Goal: Task Accomplishment & Management: Use online tool/utility

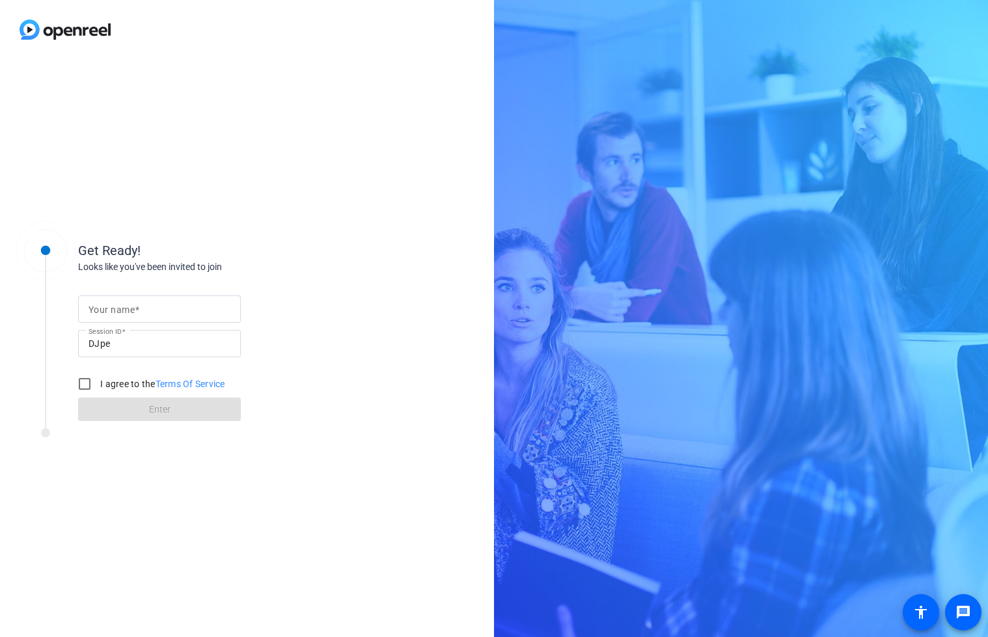
click at [140, 312] on input "Your name" at bounding box center [160, 309] width 142 height 16
type input "[PERSON_NAME]"
click at [77, 386] on input "I agree to the Terms Of Service" at bounding box center [85, 384] width 26 height 26
checkbox input "true"
click at [158, 401] on span at bounding box center [159, 409] width 163 height 31
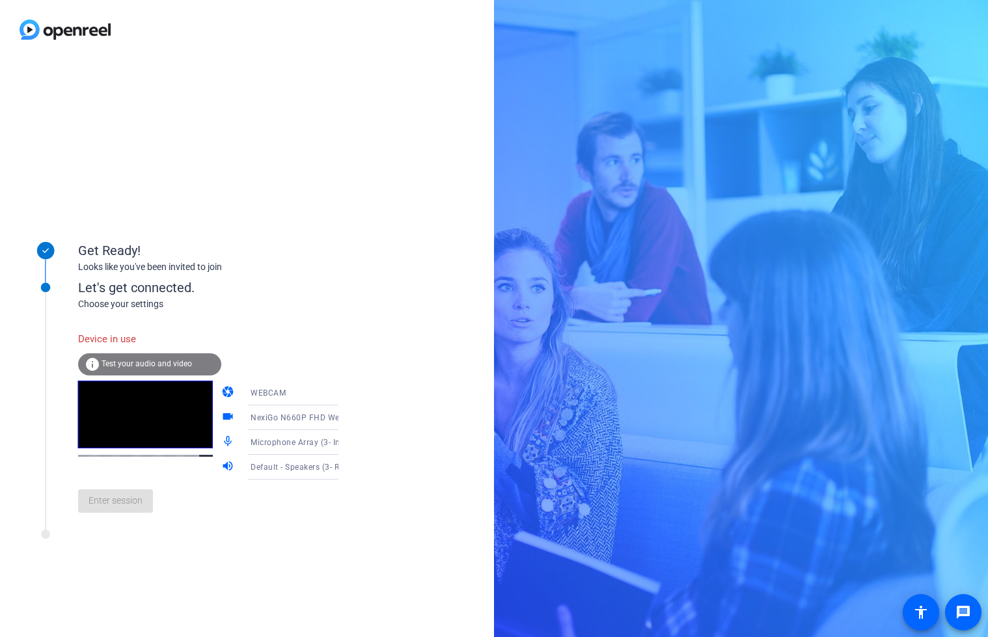
click at [145, 357] on div "info Test your audio and video" at bounding box center [149, 364] width 143 height 22
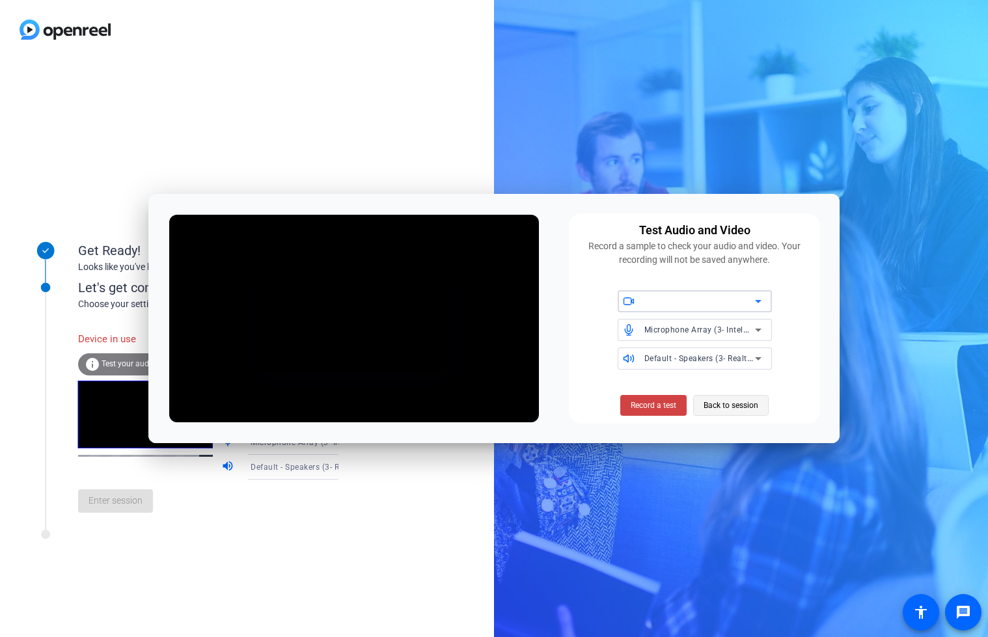
click at [723, 411] on span "Back to session" at bounding box center [731, 405] width 55 height 25
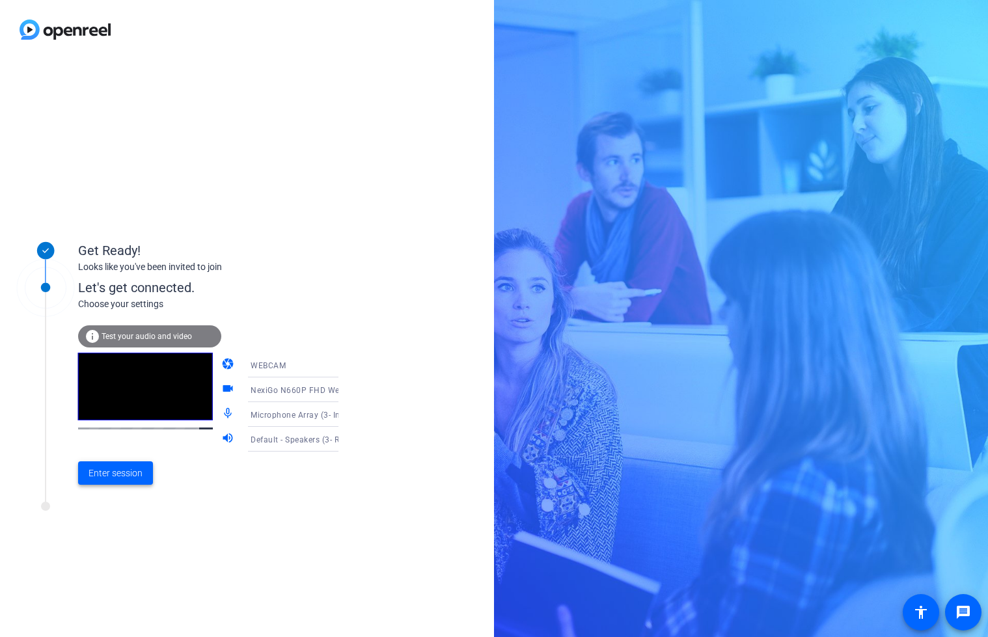
click at [141, 469] on span "Enter session" at bounding box center [116, 474] width 54 height 14
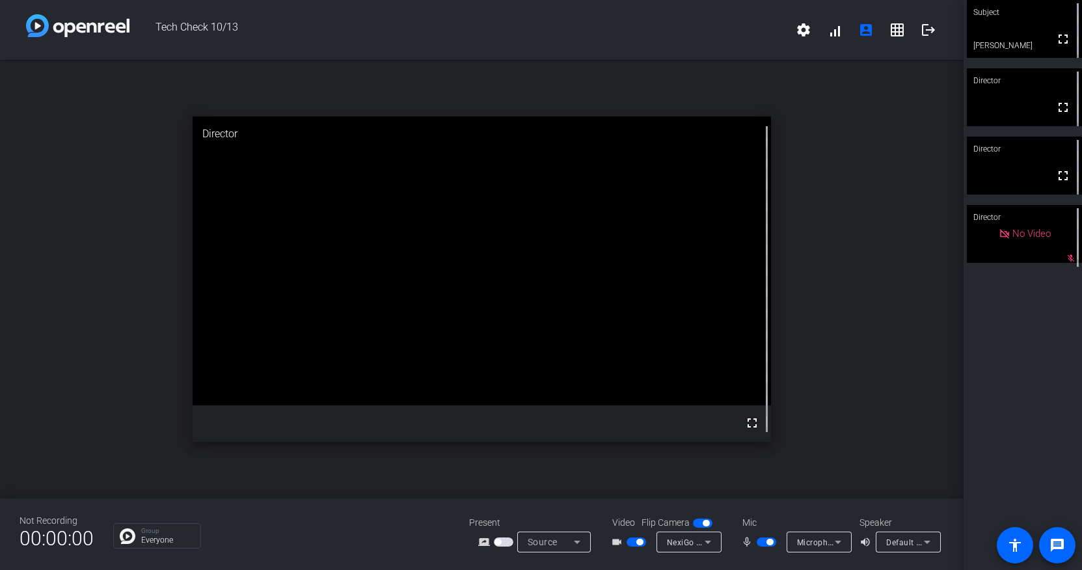
click at [828, 542] on span "Microphone Array (3- Intel® Smart Sound Technology for Digital Microphones)" at bounding box center [946, 542] width 298 height 10
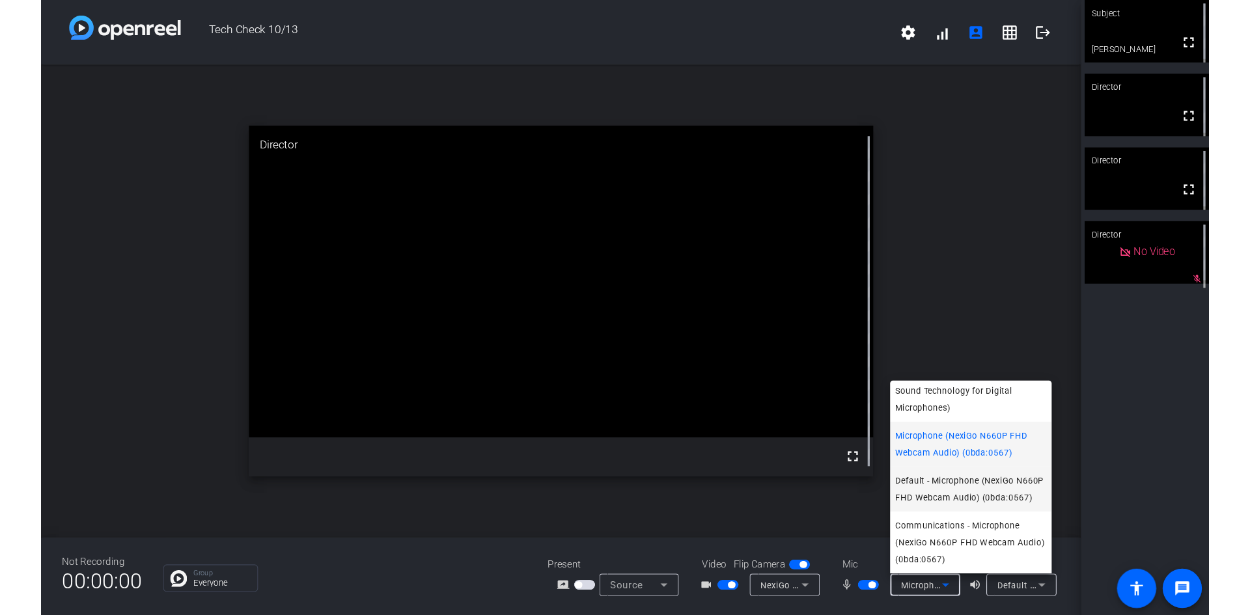
scroll to position [34, 0]
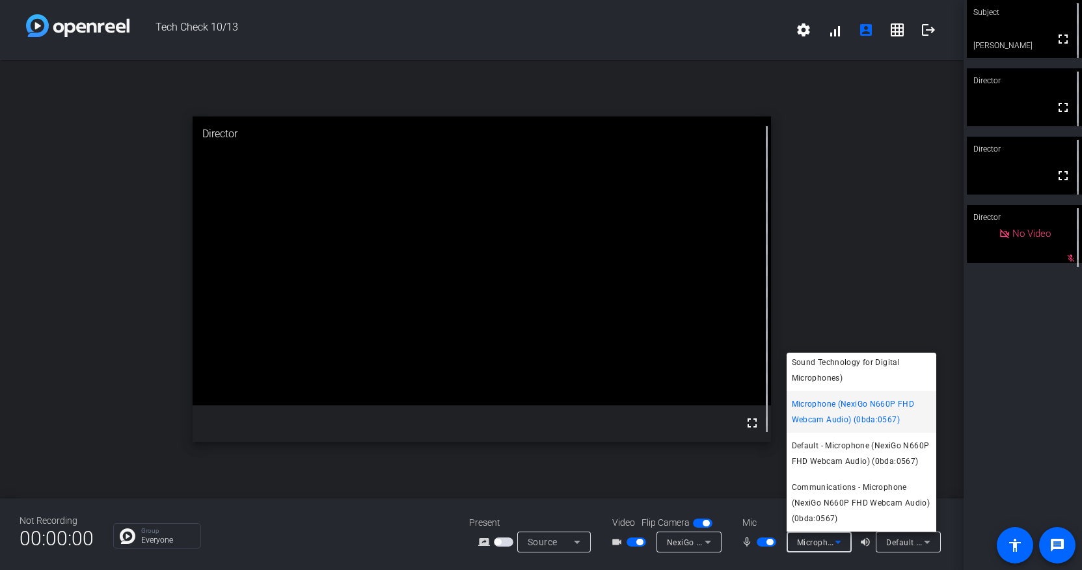
click at [827, 561] on div at bounding box center [541, 285] width 1082 height 570
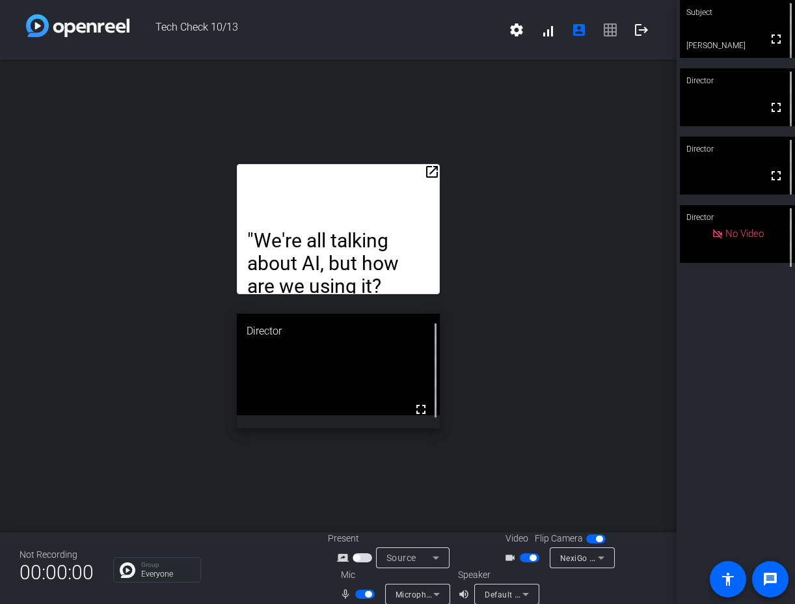
click at [426, 175] on mat-icon "open_in_new" at bounding box center [432, 172] width 16 height 16
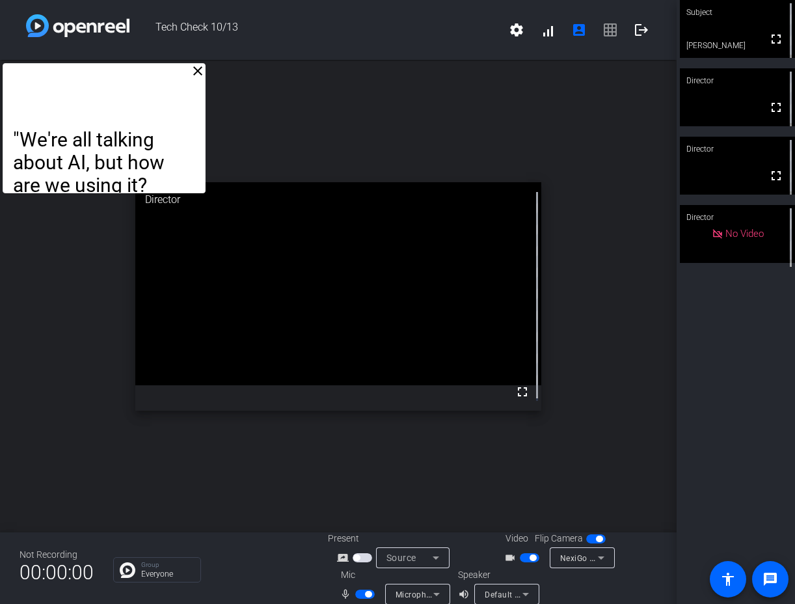
drag, startPoint x: 371, startPoint y: 93, endPoint x: 50, endPoint y: 87, distance: 321.0
click at [50, 87] on div ""We're all talking about AI, but how are we using it? A recent survey by [PERSO…" at bounding box center [104, 128] width 203 height 130
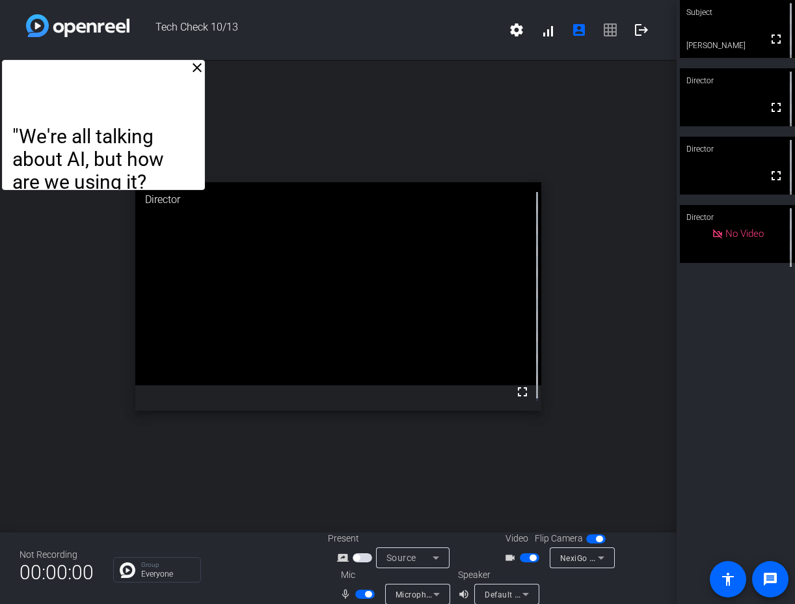
drag, startPoint x: 64, startPoint y: 76, endPoint x: 55, endPoint y: 67, distance: 12.9
click at [55, 67] on div ""We're all talking about AI, but how are we using it? A recent survey by [PERSO…" at bounding box center [103, 125] width 203 height 130
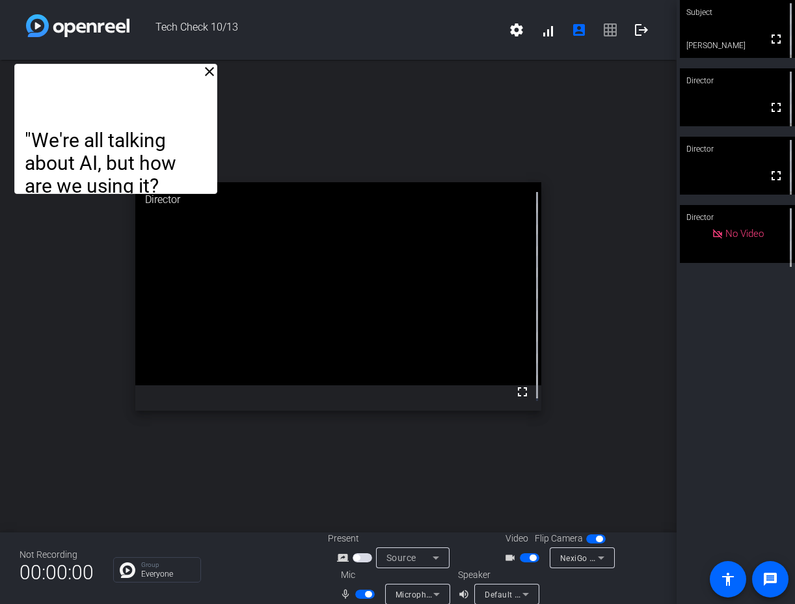
drag, startPoint x: 133, startPoint y: 79, endPoint x: 146, endPoint y: 83, distance: 13.0
click at [146, 83] on div ""We're all talking about AI, but how are we using it? A recent survey by [PERSO…" at bounding box center [115, 129] width 203 height 130
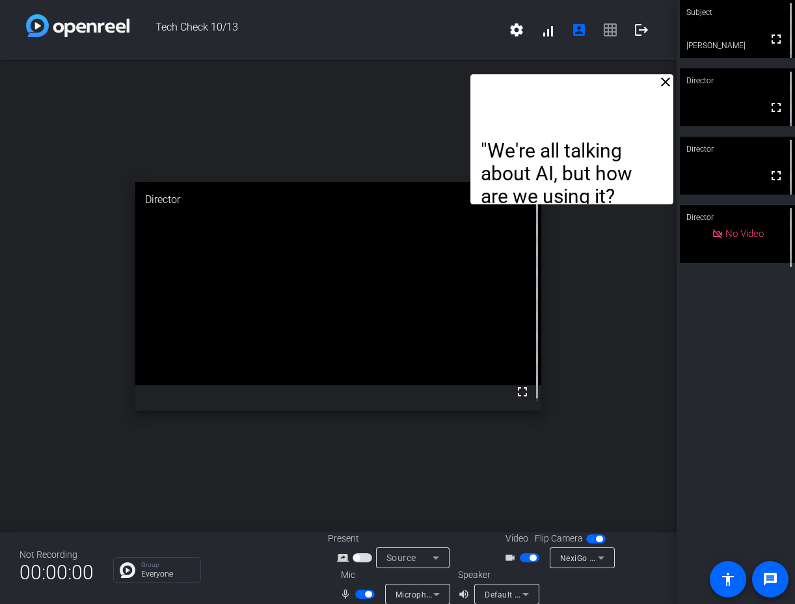
drag, startPoint x: 144, startPoint y: 77, endPoint x: 600, endPoint y: 88, distance: 456.4
click at [600, 88] on div ""We're all talking about AI, but how are we using it? A recent survey by [PERSO…" at bounding box center [572, 139] width 203 height 130
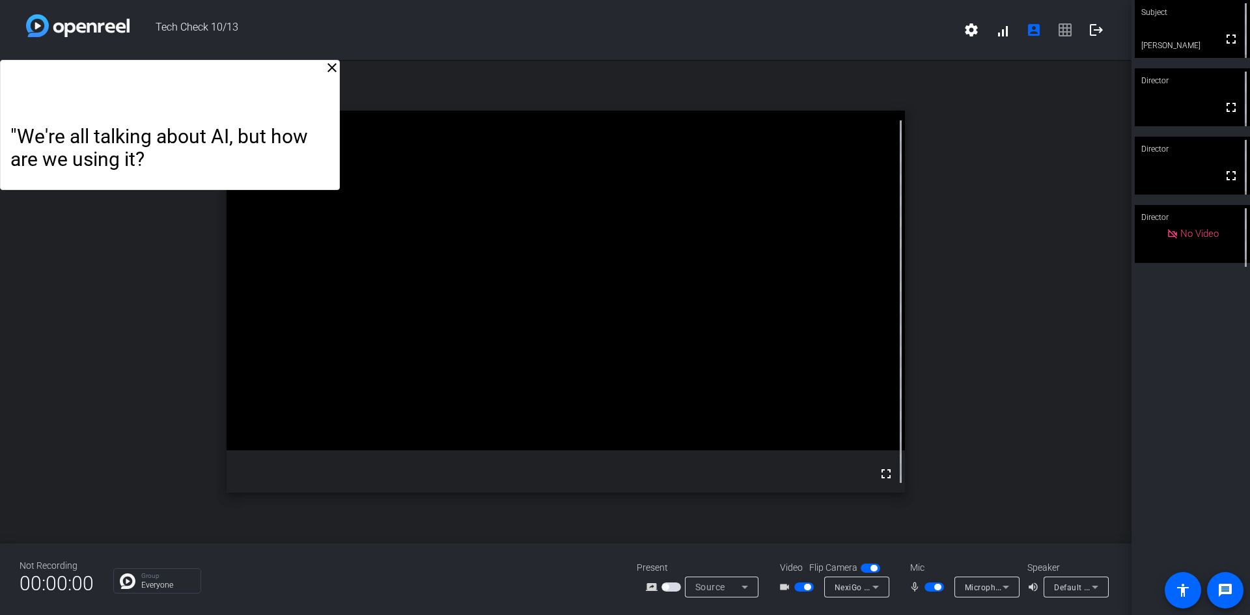
drag, startPoint x: 769, startPoint y: 89, endPoint x: 54, endPoint y: 70, distance: 715.6
click at [54, 70] on div ""We're all talking about AI, but how are we using it? A recent survey by [PERSO…" at bounding box center [169, 125] width 339 height 130
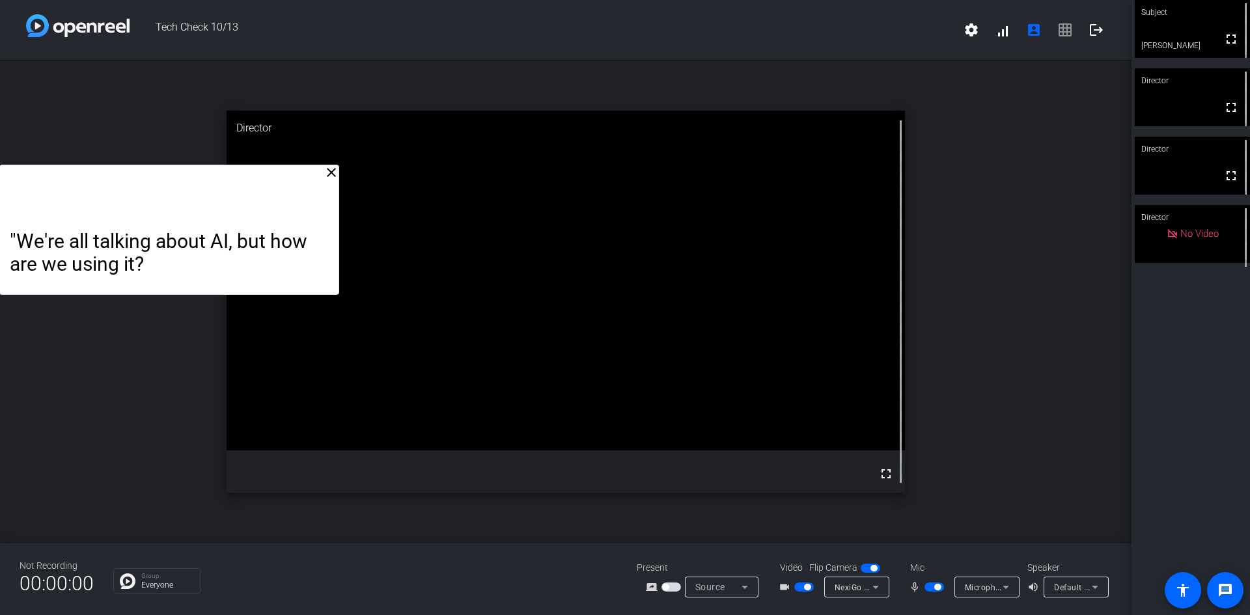
drag, startPoint x: 334, startPoint y: 184, endPoint x: 287, endPoint y: 283, distance: 110.1
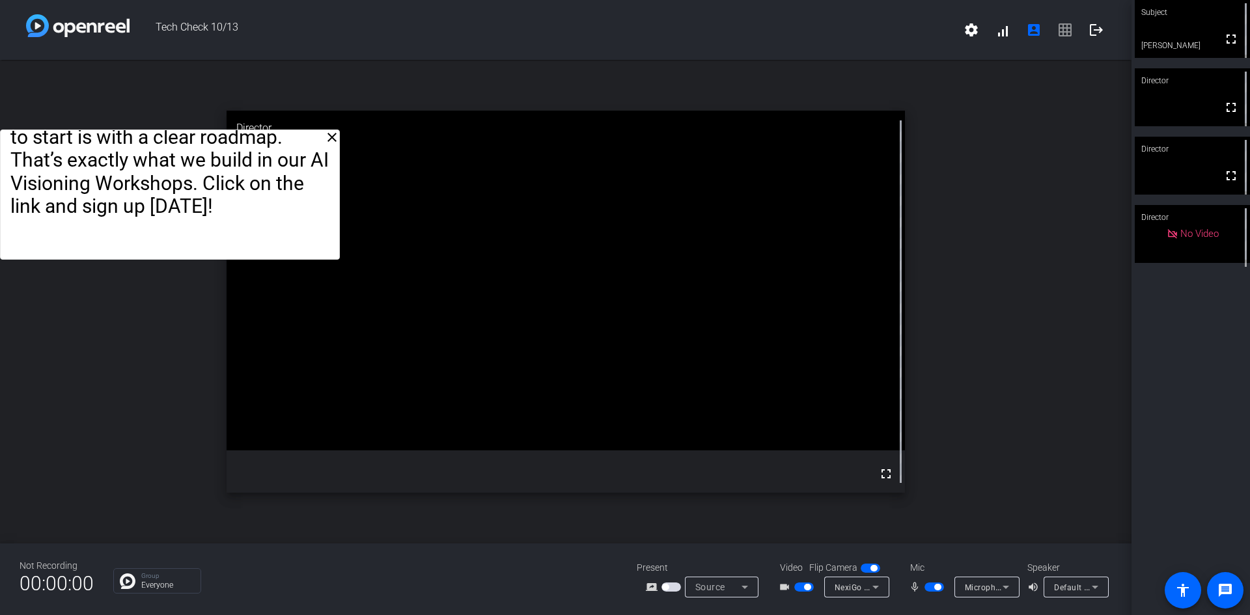
drag, startPoint x: 328, startPoint y: 273, endPoint x: 178, endPoint y: 241, distance: 153.8
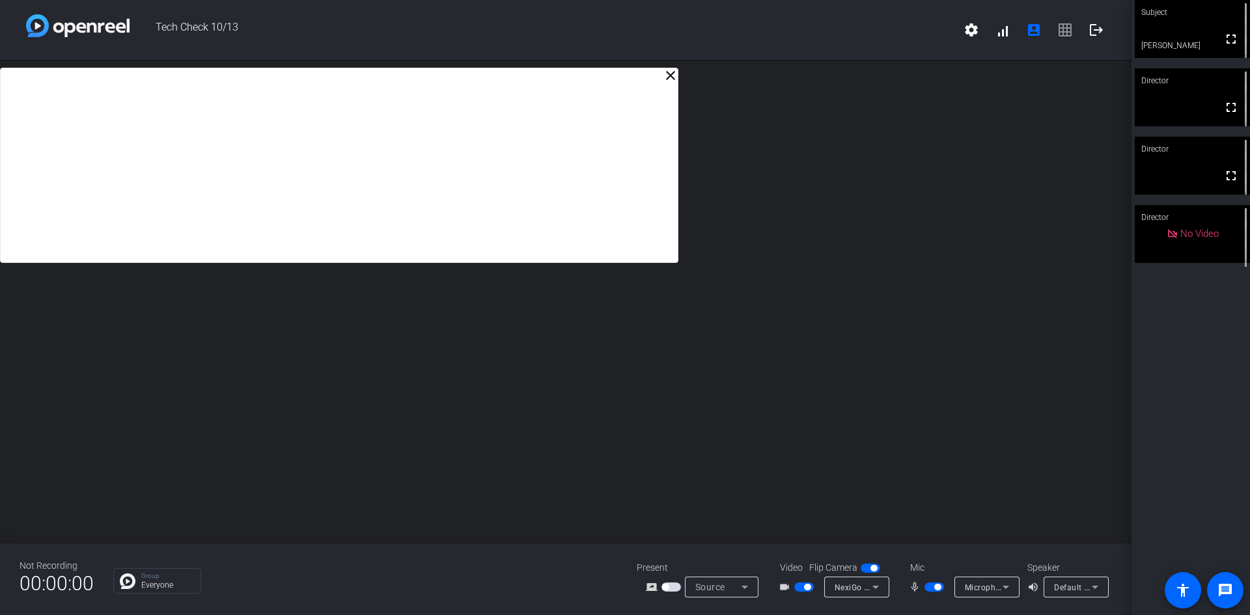
drag, startPoint x: 666, startPoint y: 261, endPoint x: 540, endPoint y: 197, distance: 141.8
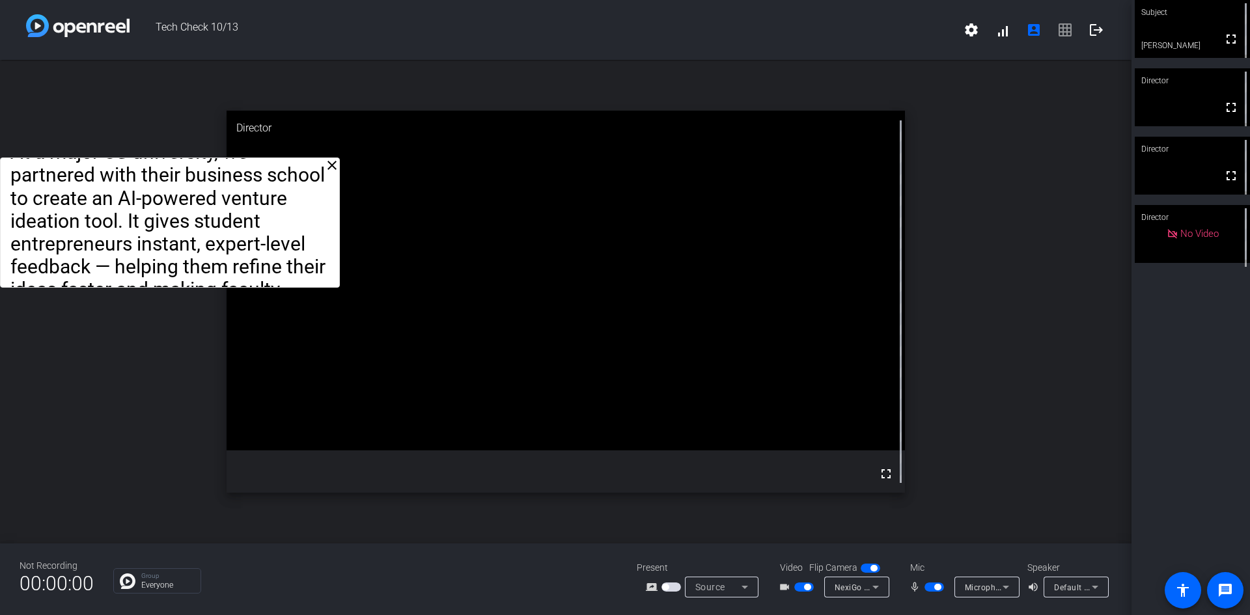
drag, startPoint x: 360, startPoint y: 89, endPoint x: 185, endPoint y: 179, distance: 197.1
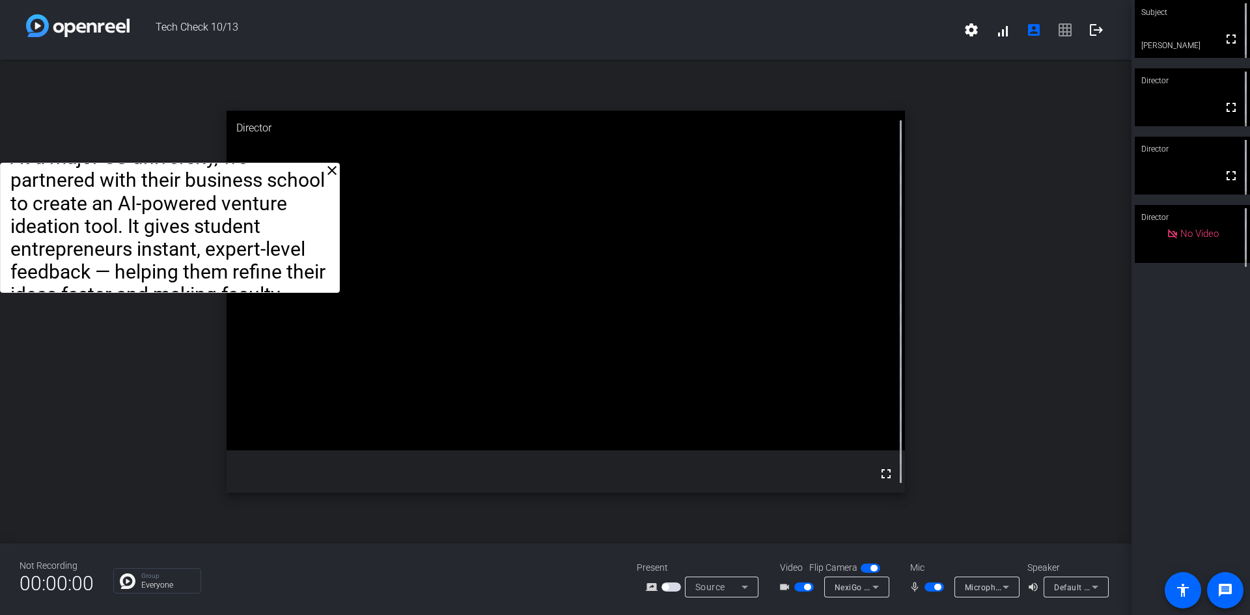
drag, startPoint x: 91, startPoint y: 170, endPoint x: 54, endPoint y: 174, distance: 37.4
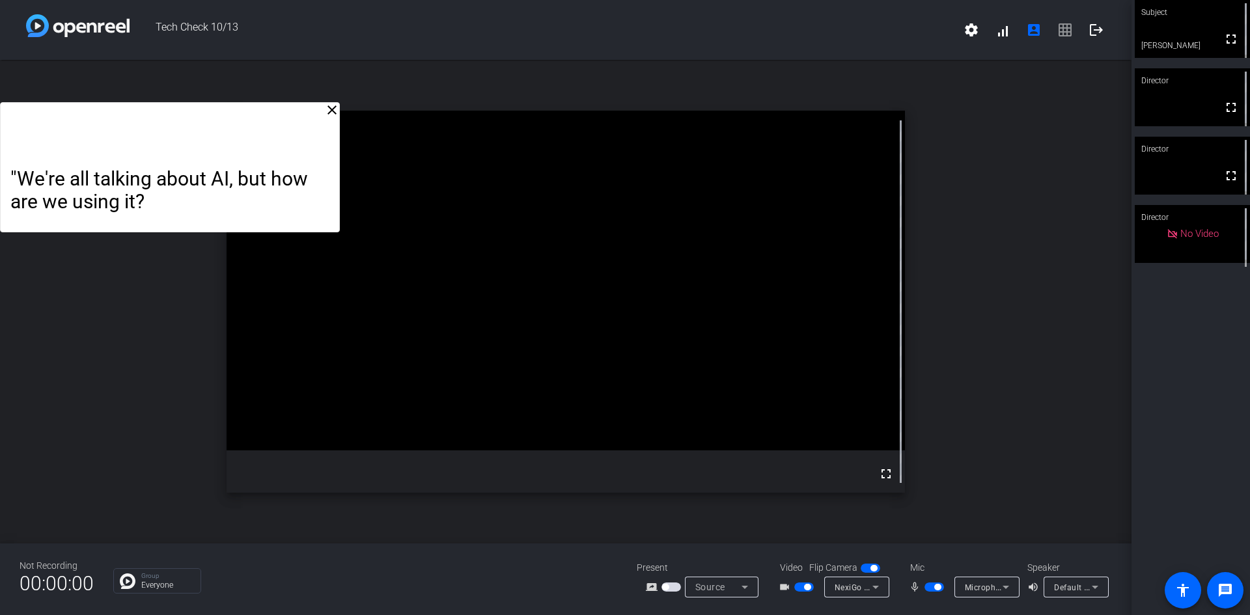
drag, startPoint x: 330, startPoint y: 292, endPoint x: 329, endPoint y: 232, distance: 60.5
click at [329, 232] on div ""We're all talking about AI, but how are we using it? A recent survey by [PERSO…" at bounding box center [169, 167] width 339 height 130
